Goal: Information Seeking & Learning: Understand process/instructions

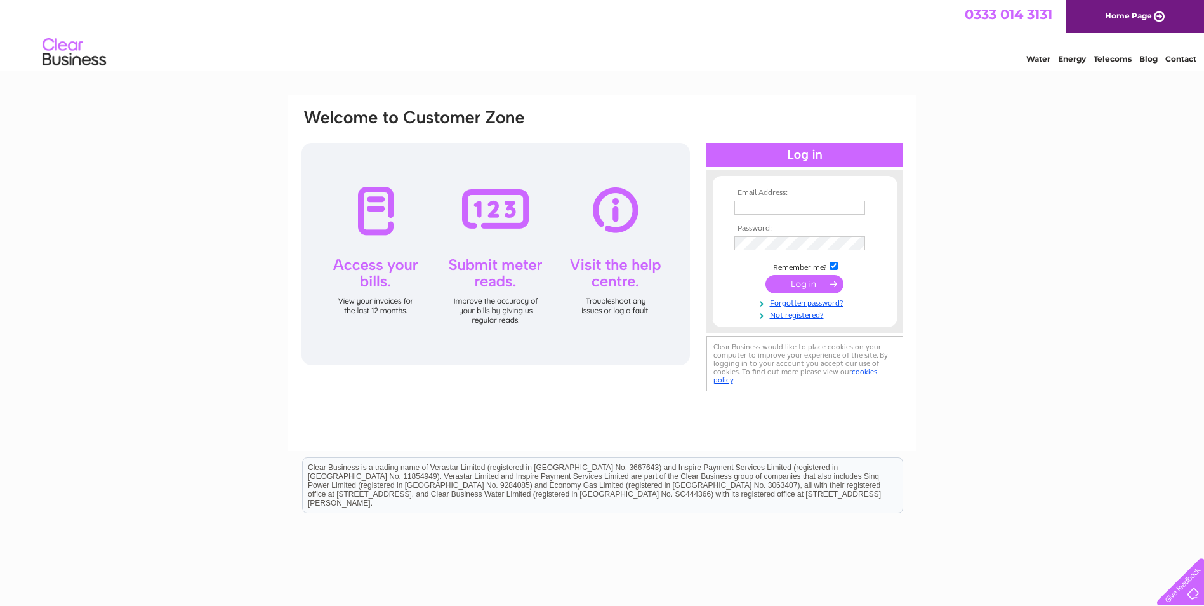
type input "admin@gsrobertson.co.uk"
click at [813, 288] on input "submit" at bounding box center [805, 284] width 78 height 18
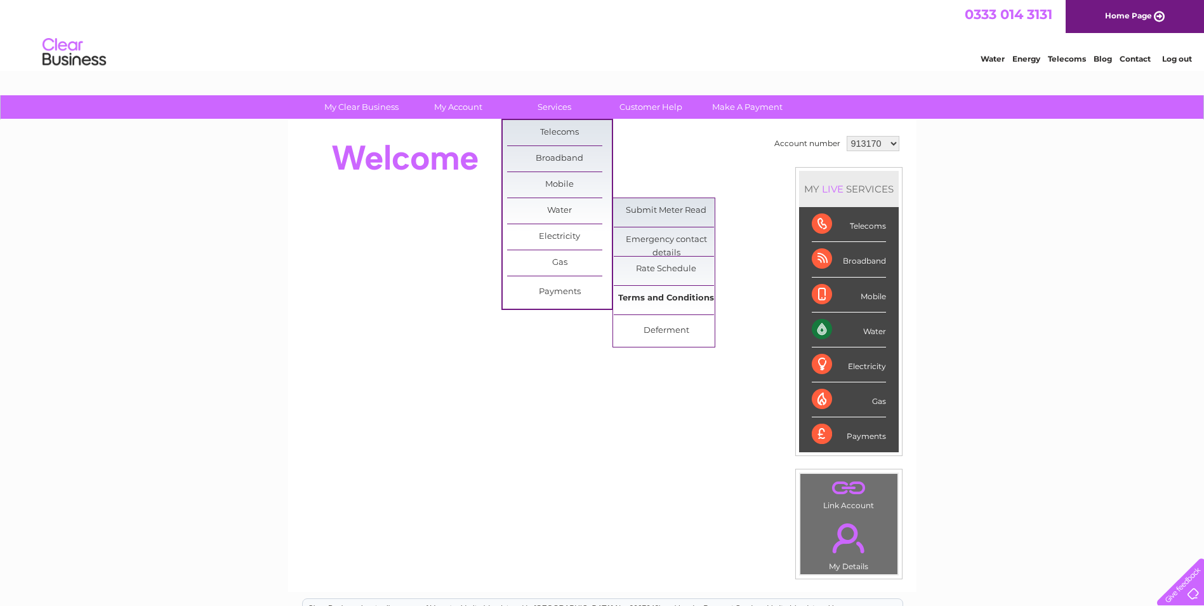
click at [691, 302] on link "Terms and Conditions" at bounding box center [666, 298] width 105 height 25
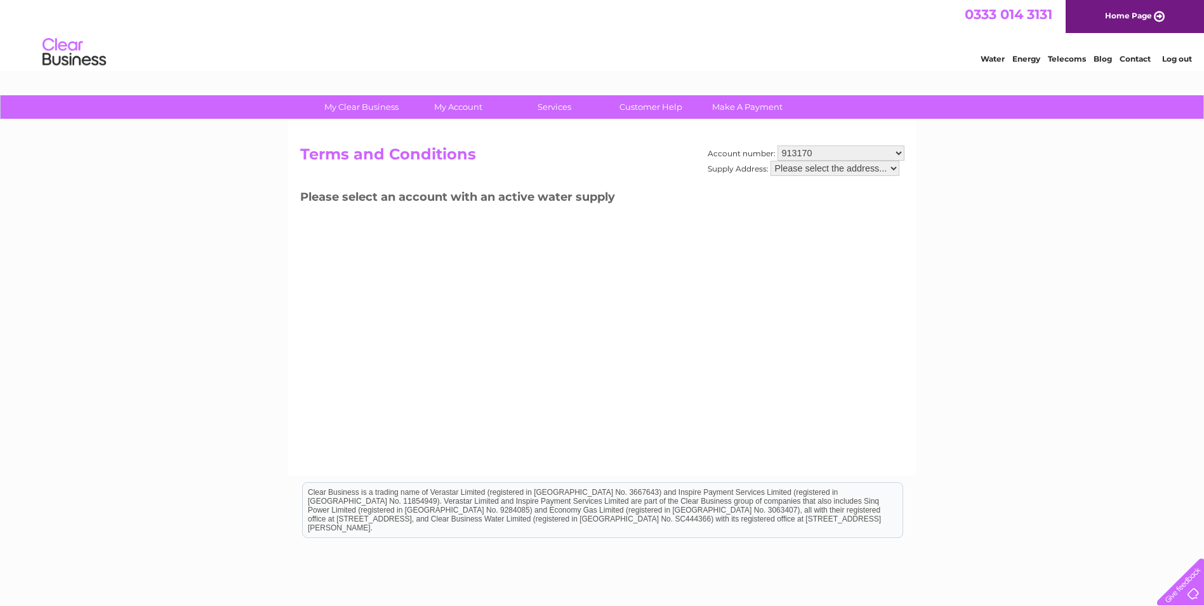
click at [893, 168] on select "Please select the address..." at bounding box center [835, 168] width 129 height 15
click at [892, 168] on select "Please select the address..." at bounding box center [835, 168] width 129 height 15
click at [785, 156] on select "913170 1127338" at bounding box center [841, 152] width 127 height 15
click at [778, 145] on select "913170 1127338" at bounding box center [841, 152] width 127 height 15
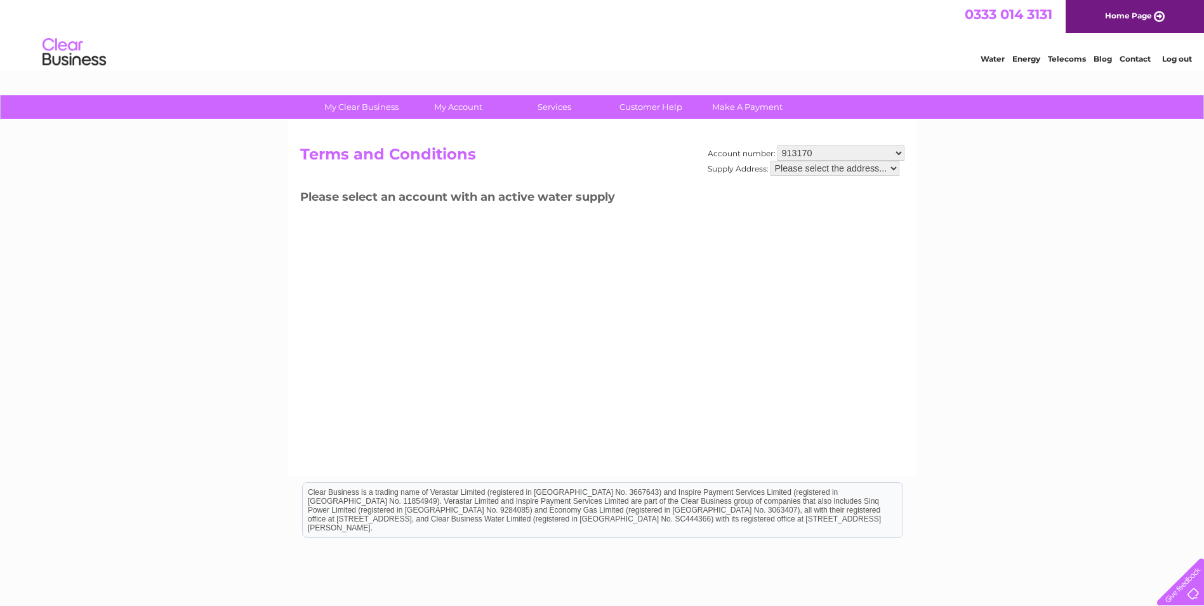
click at [817, 171] on select "Please select the address..." at bounding box center [835, 168] width 129 height 15
click at [771, 161] on select "Please select the address..." at bounding box center [835, 168] width 129 height 15
click at [892, 168] on select "Please select the address..." at bounding box center [835, 168] width 129 height 15
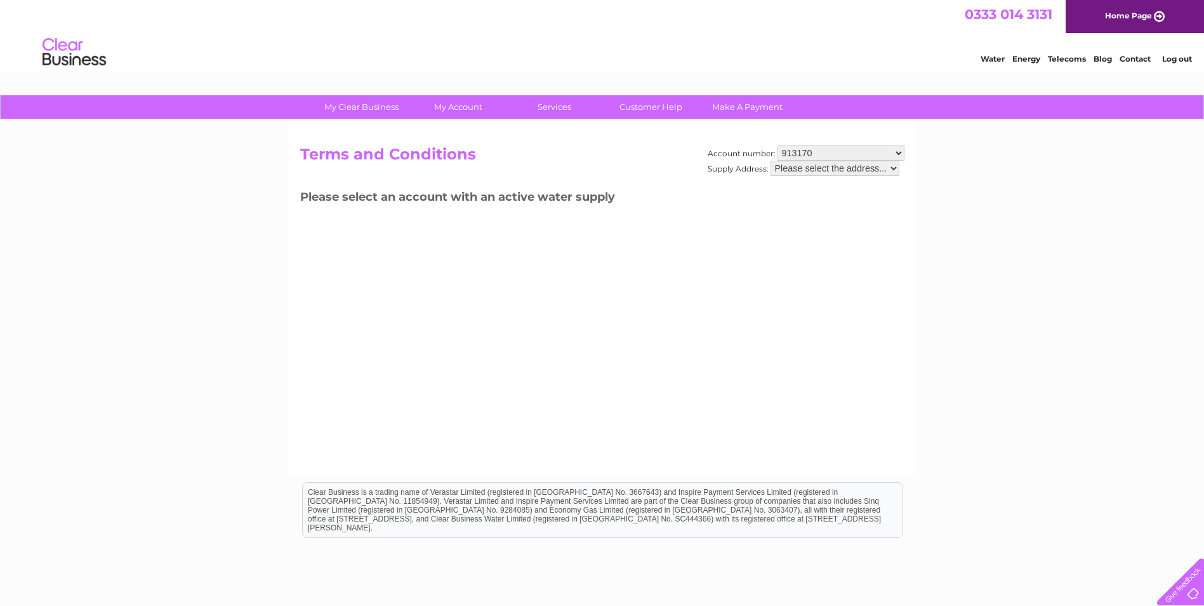
click at [892, 168] on select "Please select the address..." at bounding box center [835, 168] width 129 height 15
click at [798, 216] on div "Account number: 913170 1127338 Supply Address: Please select the address... Ter…" at bounding box center [602, 297] width 628 height 355
click at [834, 152] on select "913170 1127338" at bounding box center [841, 152] width 127 height 15
click at [778, 145] on select "913170 1127338" at bounding box center [841, 152] width 127 height 15
click at [826, 173] on select "Please select the address..." at bounding box center [835, 168] width 129 height 15
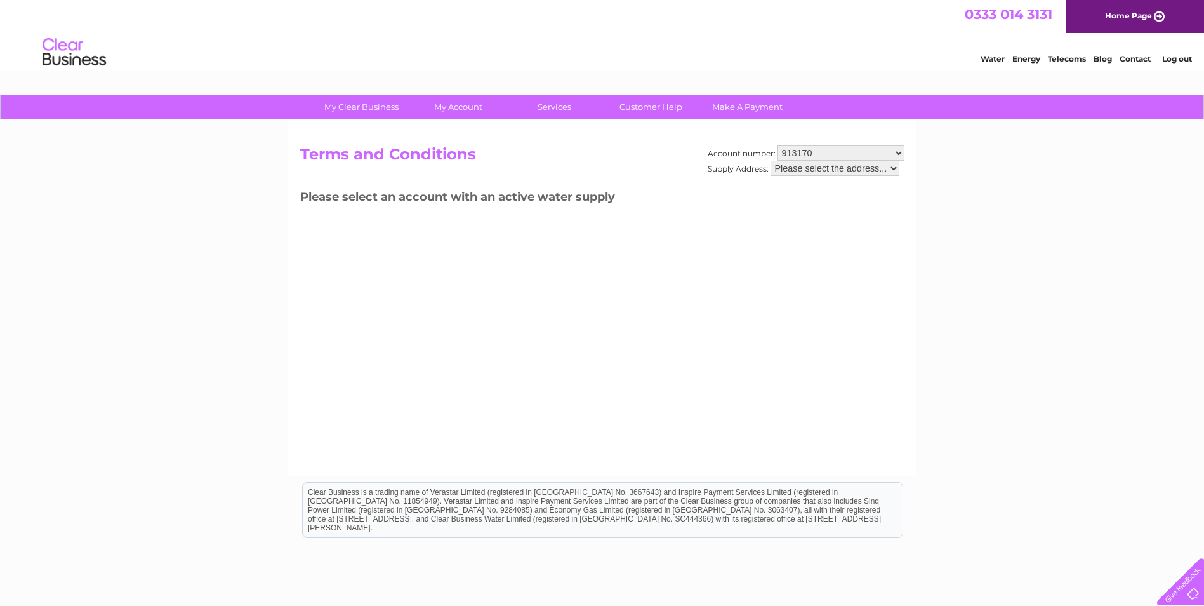
click at [771, 161] on select "Please select the address..." at bounding box center [835, 168] width 129 height 15
click at [892, 168] on select "Please select the address..." at bounding box center [835, 168] width 129 height 15
click at [893, 168] on select "Please select the address..." at bounding box center [835, 168] width 129 height 15
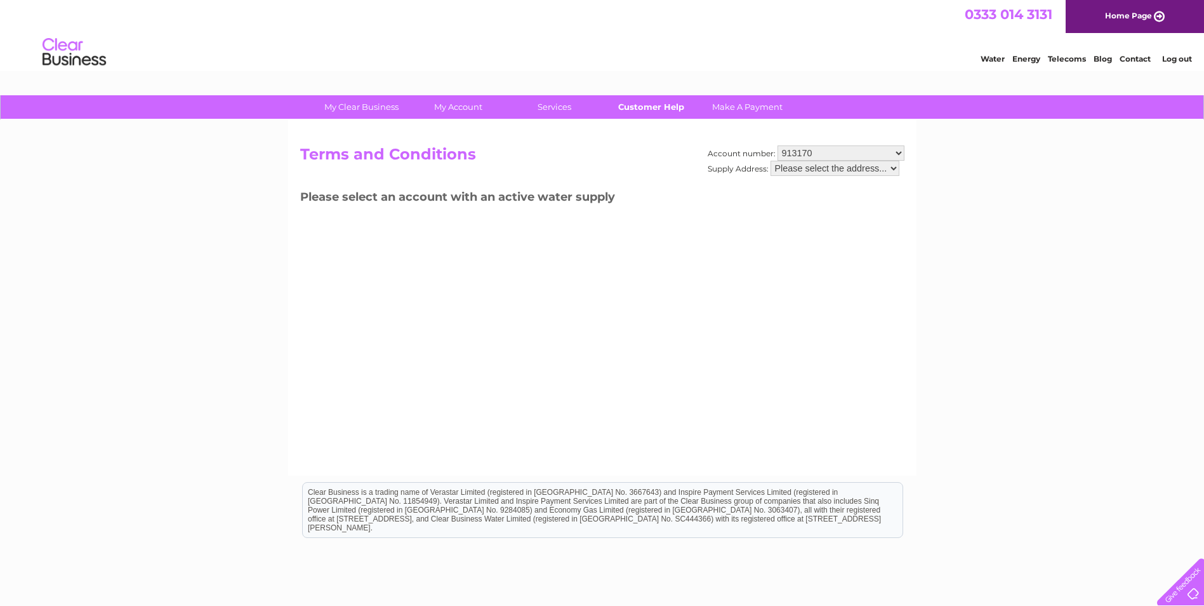
click at [657, 109] on link "Customer Help" at bounding box center [651, 106] width 105 height 23
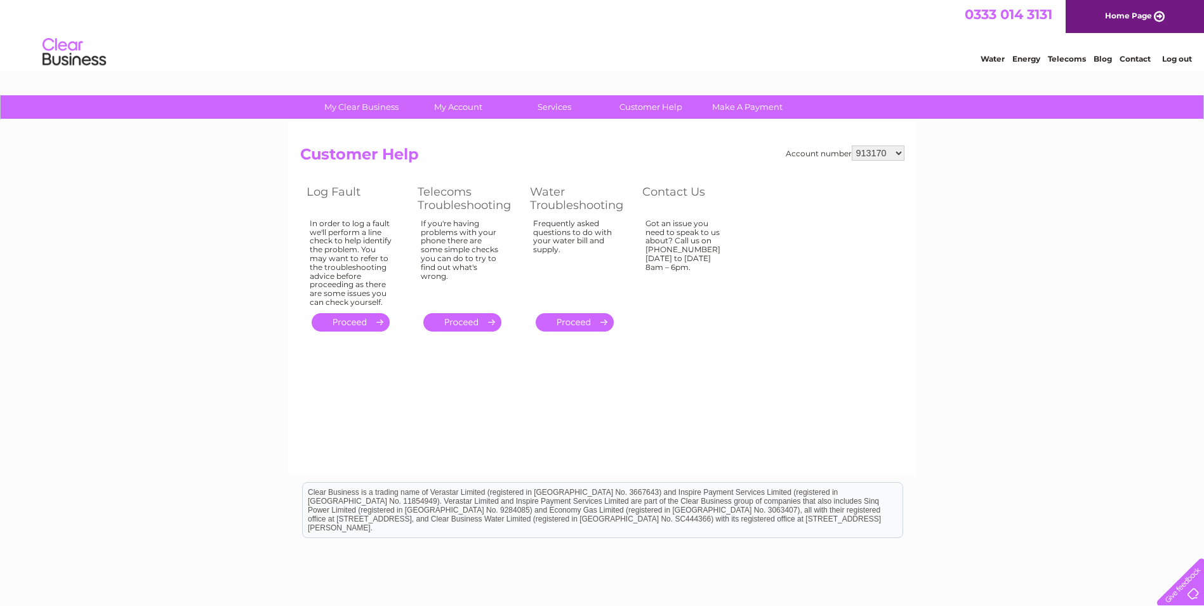
click at [1138, 62] on link "Contact" at bounding box center [1135, 59] width 31 height 10
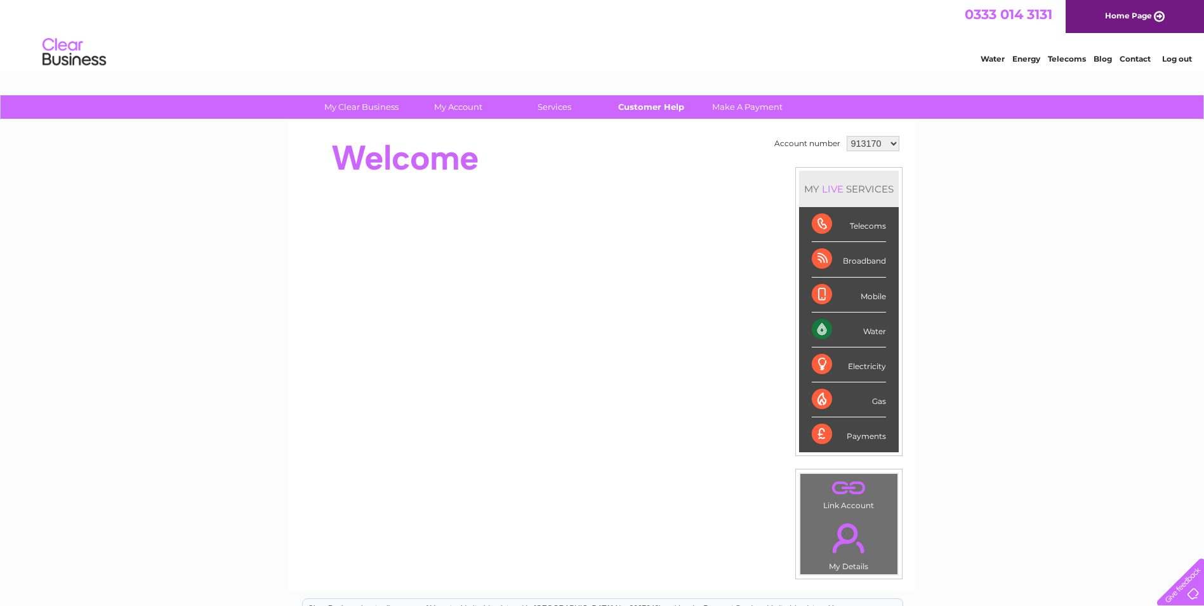
click at [647, 110] on link "Customer Help" at bounding box center [651, 106] width 105 height 23
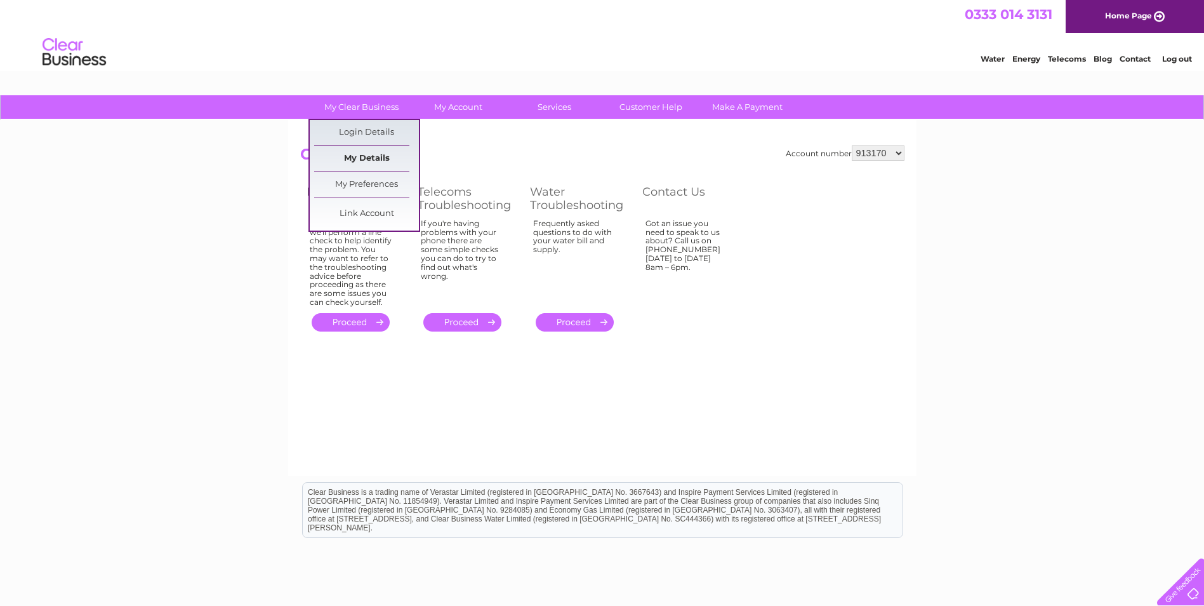
click at [354, 156] on link "My Details" at bounding box center [366, 158] width 105 height 25
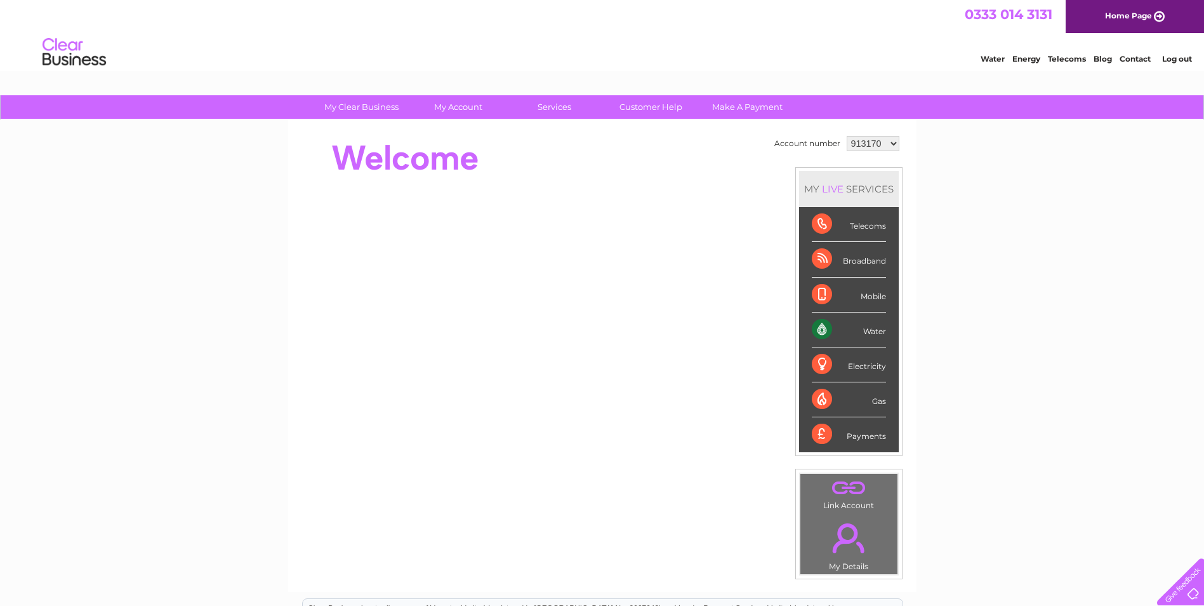
click at [868, 335] on div "Water" at bounding box center [849, 329] width 74 height 35
click at [821, 330] on div "Water" at bounding box center [849, 329] width 74 height 35
click at [892, 146] on select "913170 1127338" at bounding box center [873, 143] width 53 height 15
click at [877, 331] on div "Water" at bounding box center [849, 329] width 74 height 35
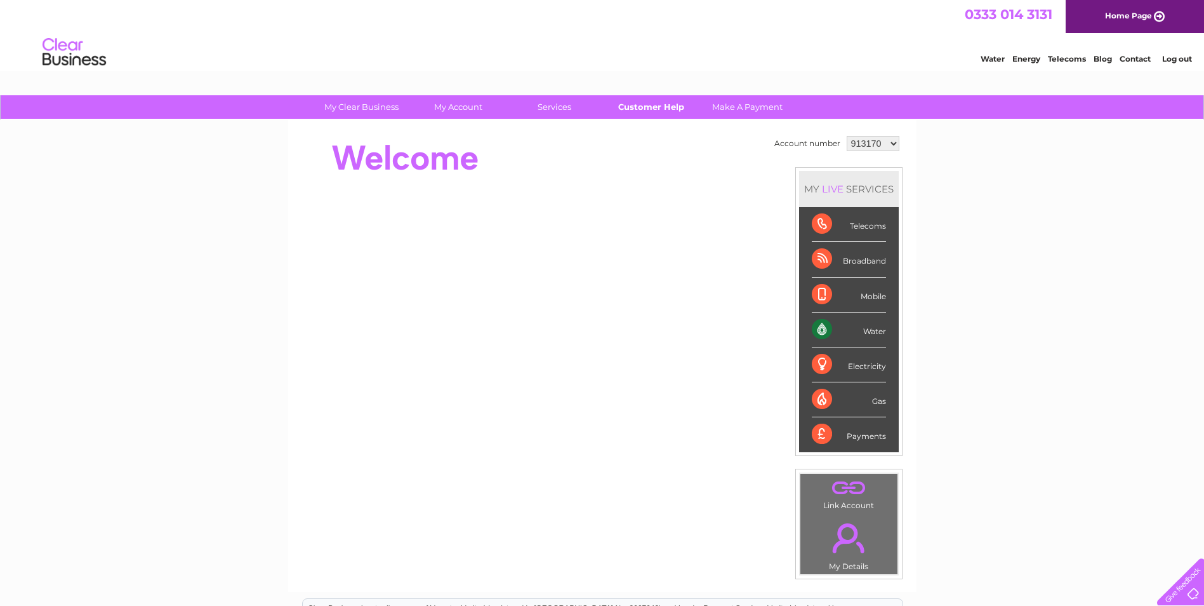
click at [624, 109] on link "Customer Help" at bounding box center [651, 106] width 105 height 23
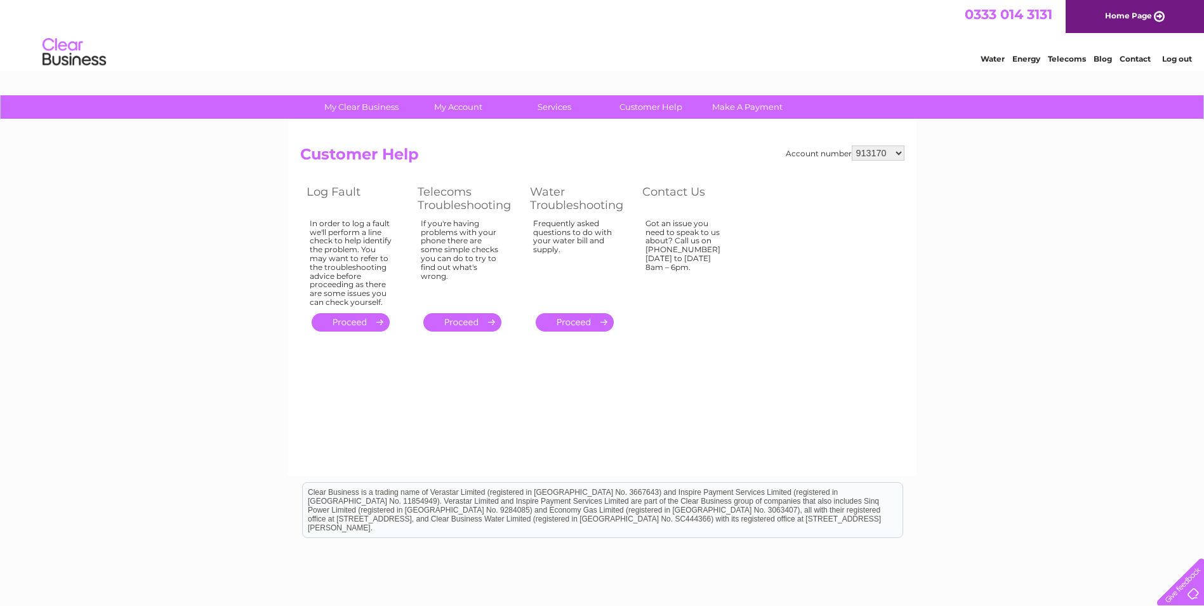
click at [583, 326] on link "." at bounding box center [575, 322] width 78 height 18
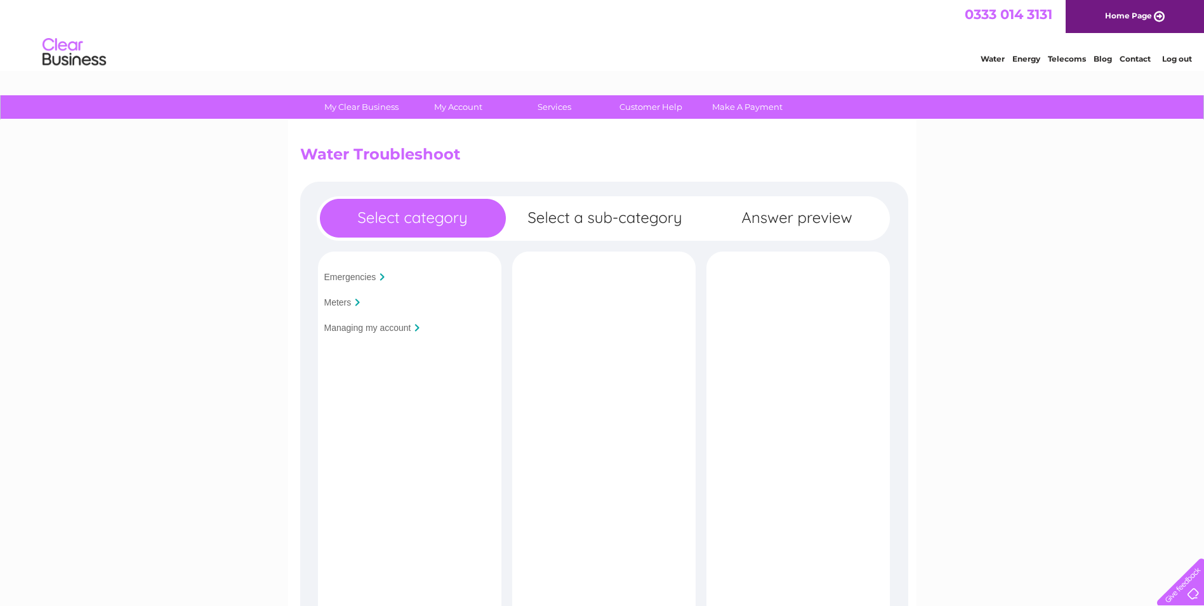
click at [364, 330] on input "Managing my account" at bounding box center [367, 327] width 87 height 10
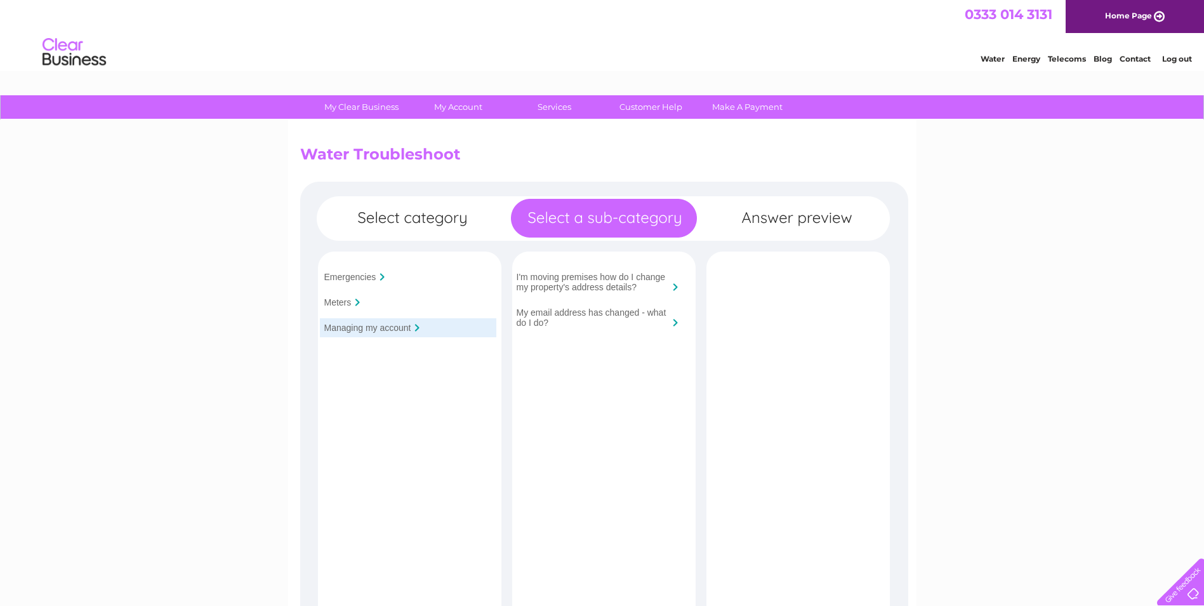
click at [340, 304] on input "Meters" at bounding box center [337, 302] width 27 height 10
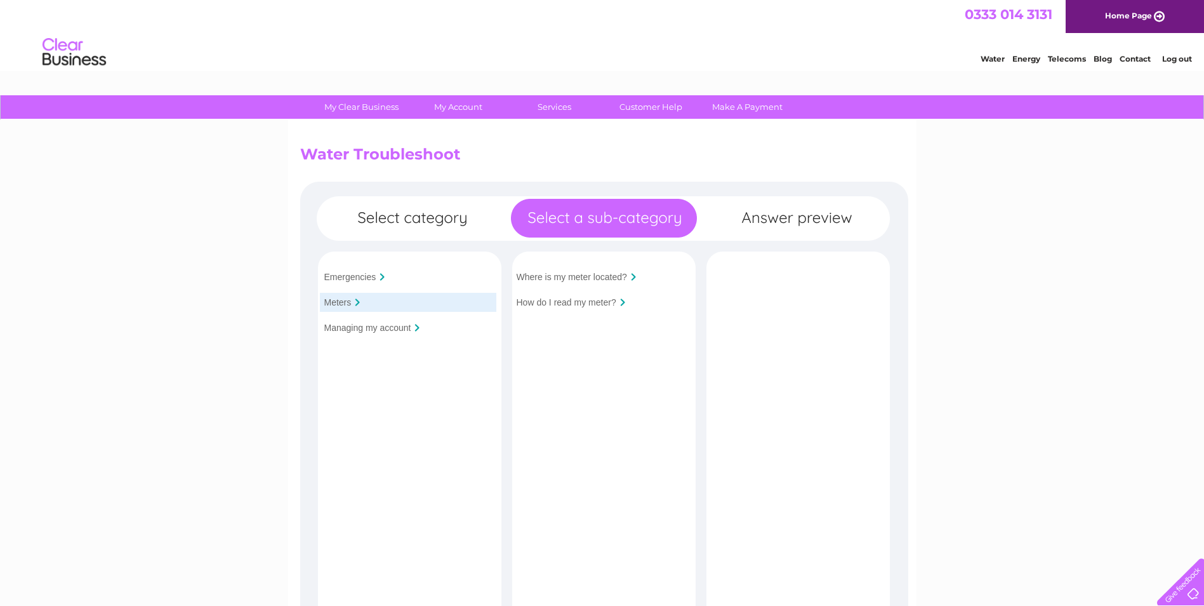
click at [604, 276] on input "Where is my meter located?" at bounding box center [572, 277] width 110 height 10
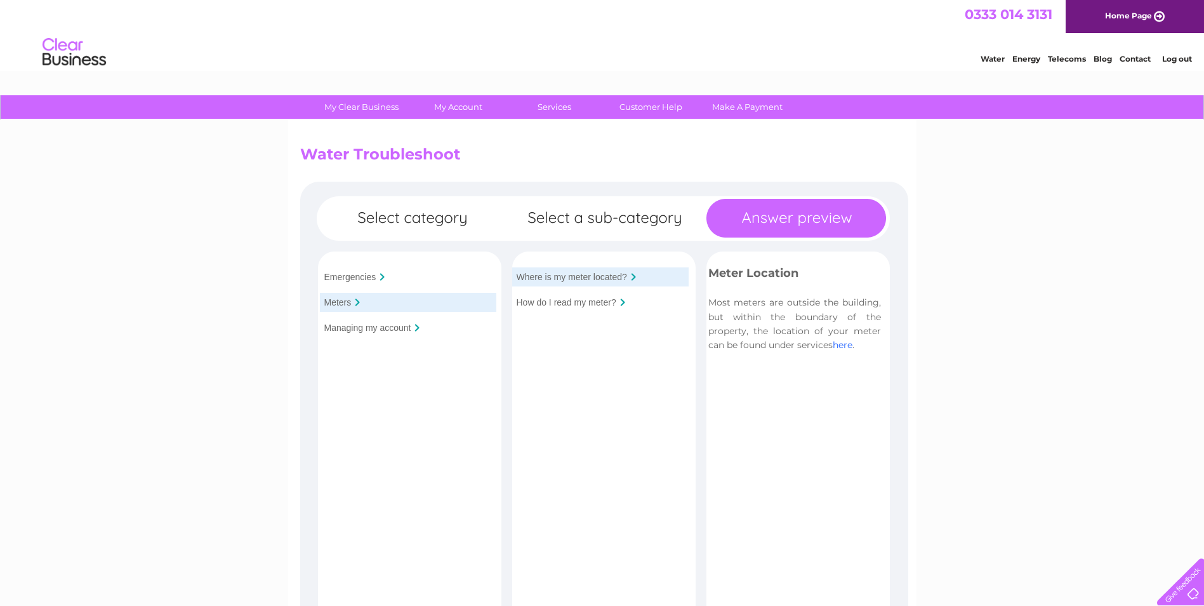
click at [842, 346] on link "here" at bounding box center [843, 344] width 20 height 11
